Goal: Task Accomplishment & Management: Use online tool/utility

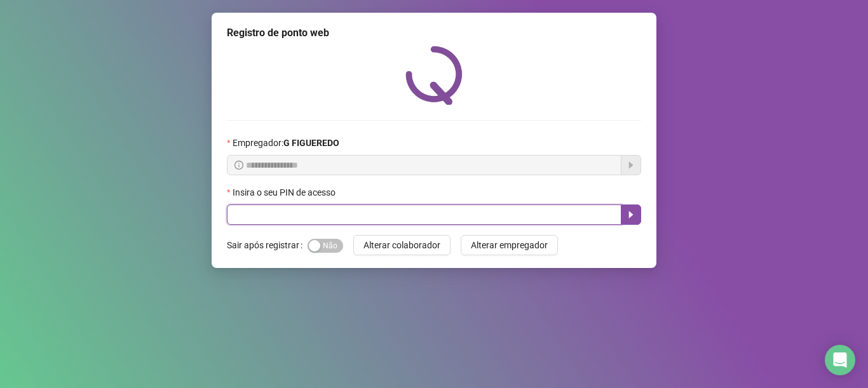
click at [541, 217] on input "text" at bounding box center [424, 215] width 395 height 20
type input "*****"
click at [632, 212] on icon "caret-right" at bounding box center [631, 215] width 10 height 10
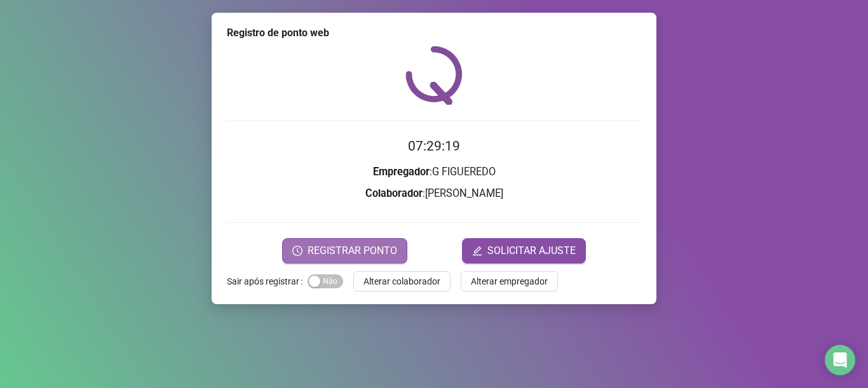
click at [396, 250] on span "REGISTRAR PONTO" at bounding box center [353, 250] width 90 height 15
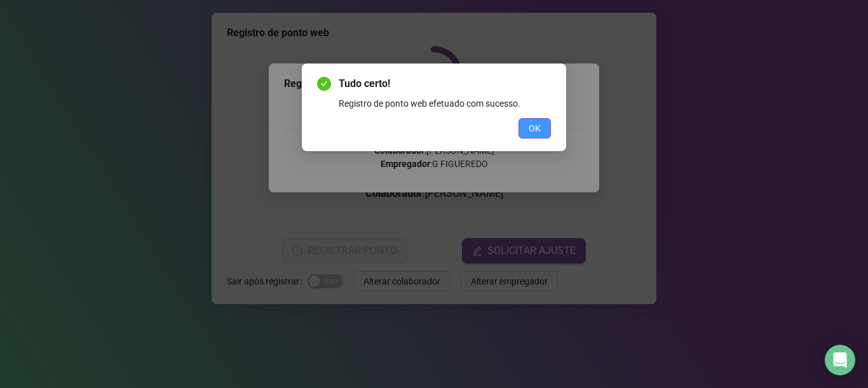
click at [527, 126] on button "OK" at bounding box center [535, 128] width 32 height 20
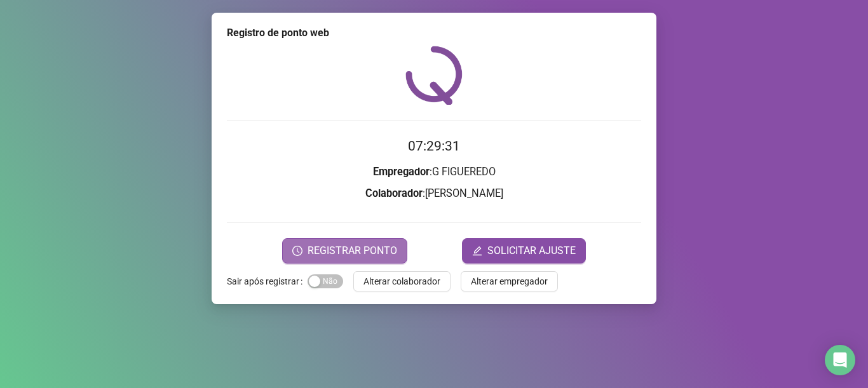
click at [372, 251] on span "REGISTRAR PONTO" at bounding box center [353, 250] width 90 height 15
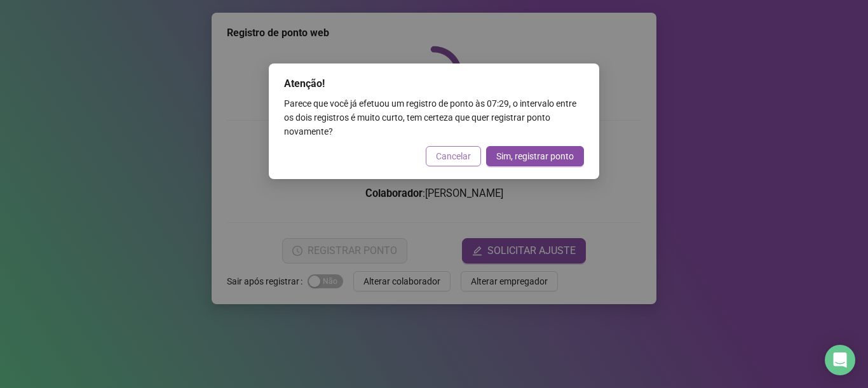
click at [456, 160] on span "Cancelar" at bounding box center [453, 156] width 35 height 14
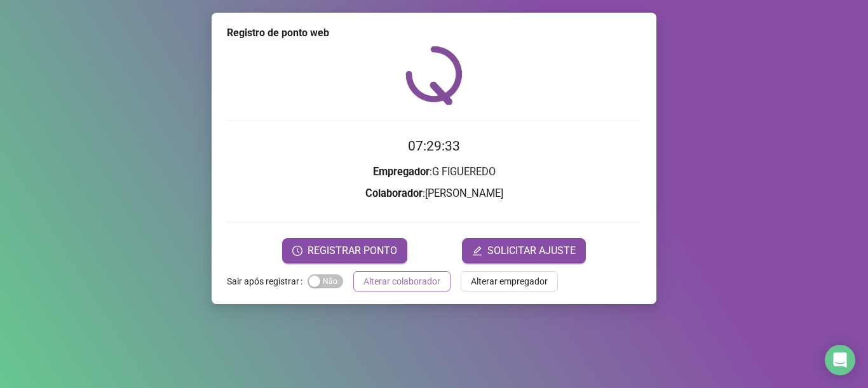
click at [393, 287] on span "Alterar colaborador" at bounding box center [402, 282] width 77 height 14
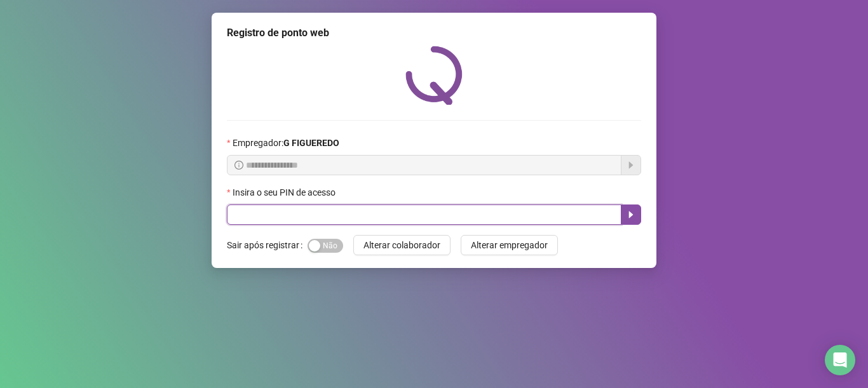
click at [508, 217] on input "text" at bounding box center [424, 215] width 395 height 20
type input "*****"
click at [626, 213] on icon "caret-right" at bounding box center [631, 215] width 10 height 10
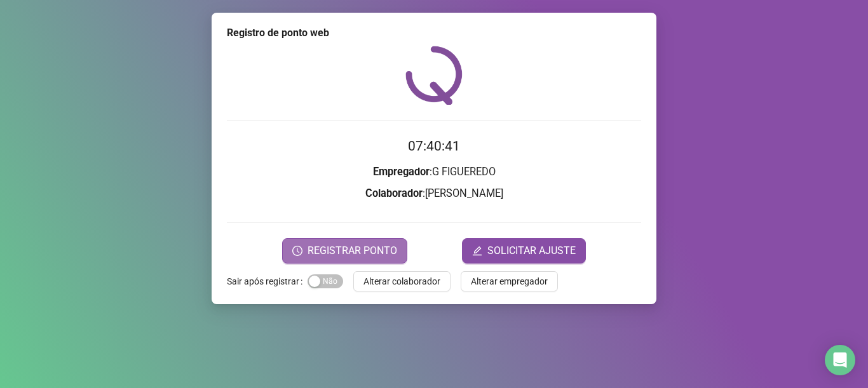
click at [324, 252] on span "REGISTRAR PONTO" at bounding box center [353, 250] width 90 height 15
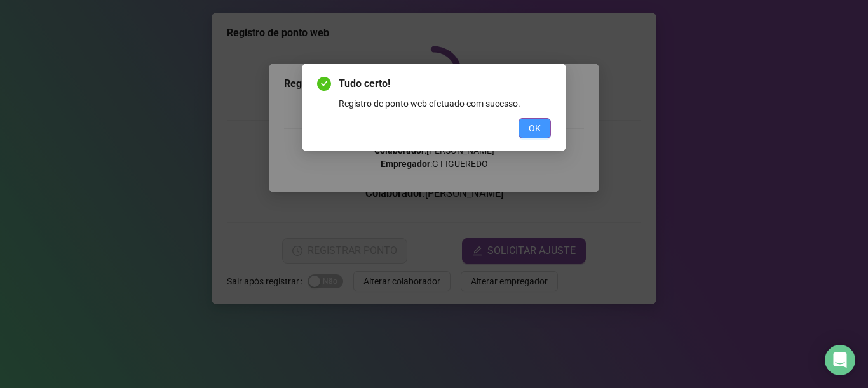
click at [538, 126] on span "OK" at bounding box center [535, 128] width 12 height 14
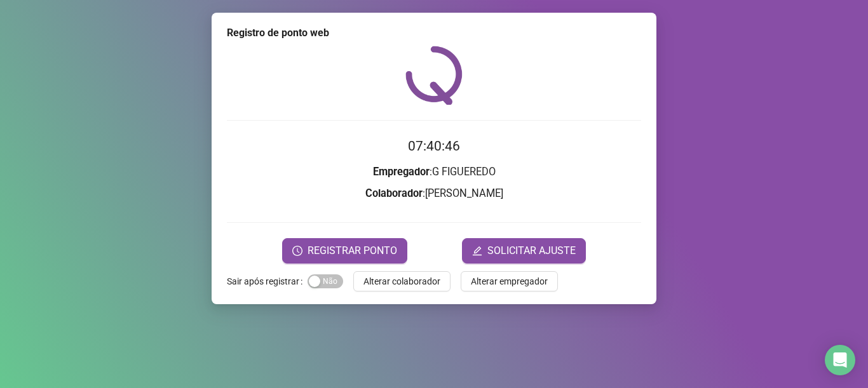
click at [412, 278] on span "Alterar colaborador" at bounding box center [402, 282] width 77 height 14
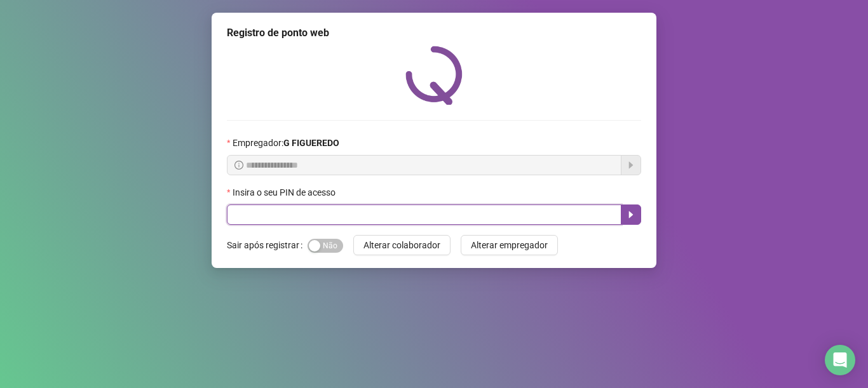
click at [305, 221] on input "text" at bounding box center [424, 215] width 395 height 20
type input "*****"
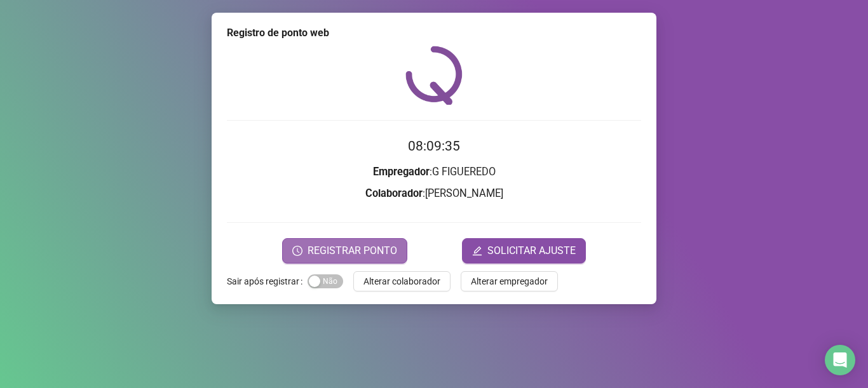
click at [348, 247] on span "REGISTRAR PONTO" at bounding box center [353, 250] width 90 height 15
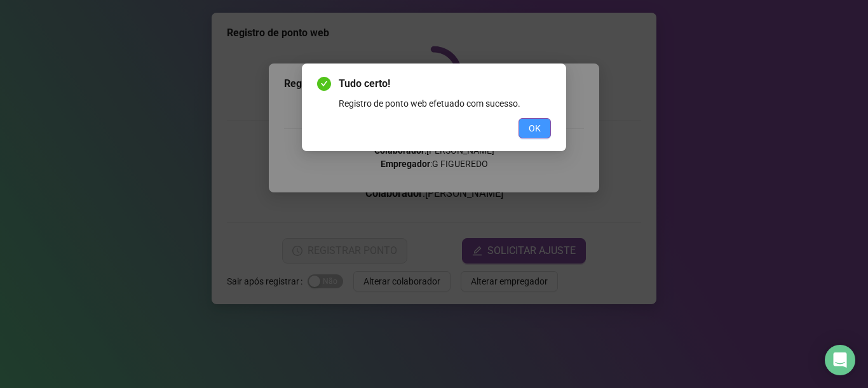
click at [538, 131] on span "OK" at bounding box center [535, 128] width 12 height 14
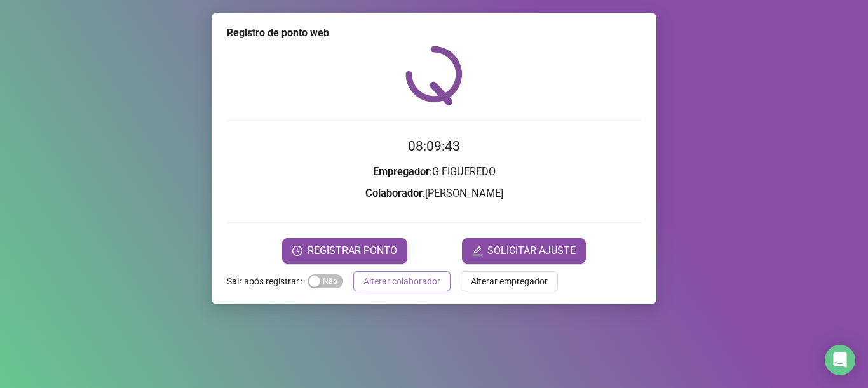
click at [415, 275] on span "Alterar colaborador" at bounding box center [402, 282] width 77 height 14
